Goal: Obtain resource: Obtain resource

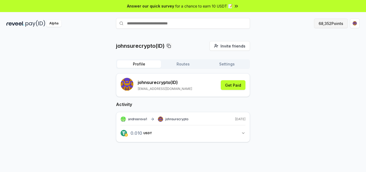
click at [319, 23] on button "68,352 Points" at bounding box center [331, 23] width 34 height 10
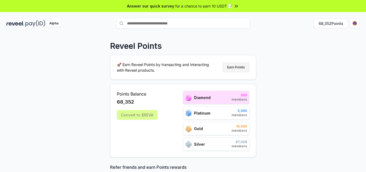
click at [237, 68] on button "Earn Points" at bounding box center [236, 67] width 27 height 10
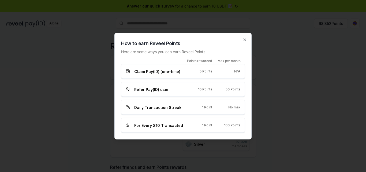
click at [247, 39] on icon "button" at bounding box center [245, 39] width 4 height 4
